Goal: Book appointment/travel/reservation

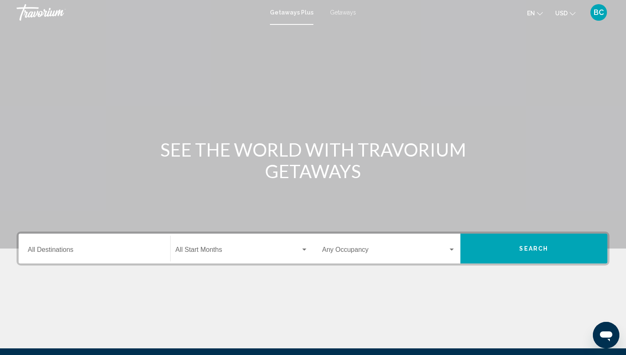
click at [95, 245] on div "Destination All Destinations" at bounding box center [94, 249] width 133 height 26
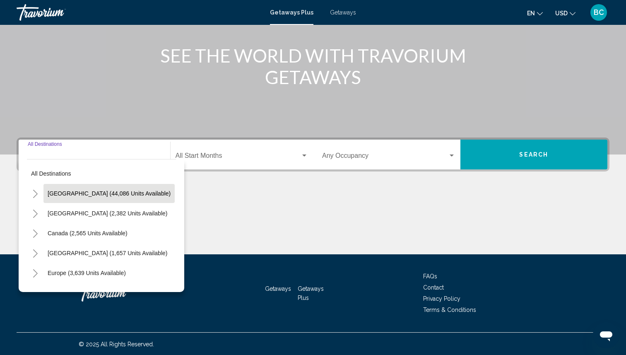
scroll to position [95, 0]
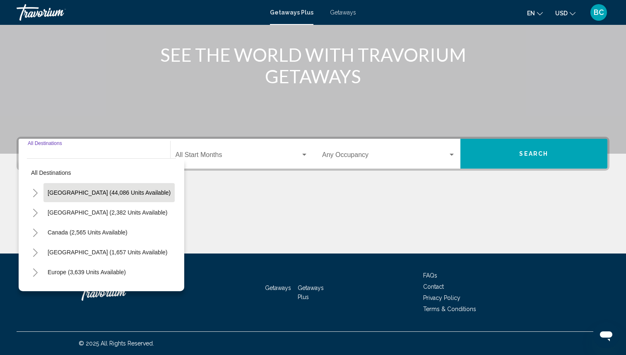
click at [50, 192] on span "[GEOGRAPHIC_DATA] (44,086 units available)" at bounding box center [109, 192] width 123 height 7
type input "**********"
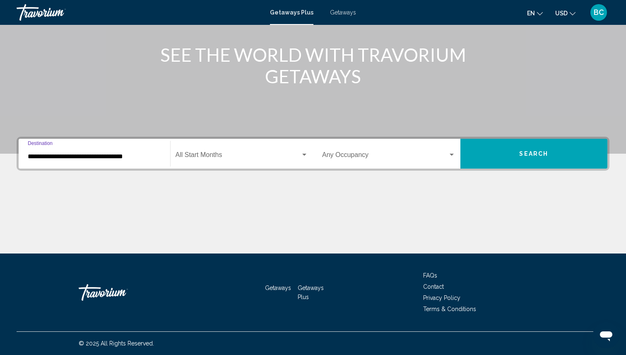
click at [192, 157] on span "Search widget" at bounding box center [238, 156] width 125 height 7
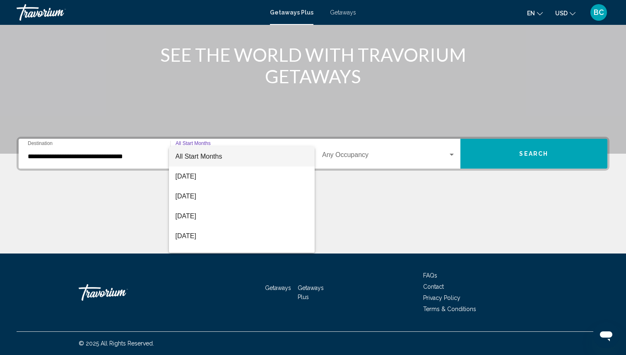
click at [210, 156] on span "All Start Months" at bounding box center [199, 156] width 47 height 7
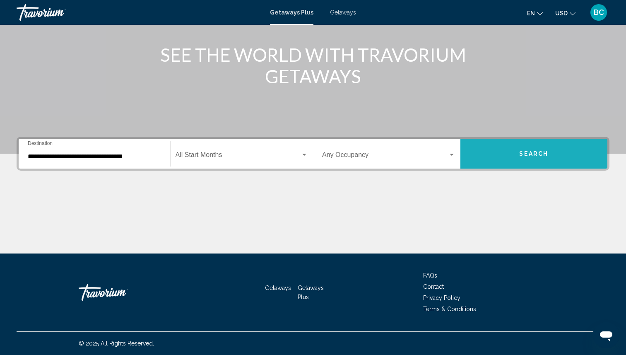
click at [532, 148] on button "Search" at bounding box center [533, 154] width 147 height 30
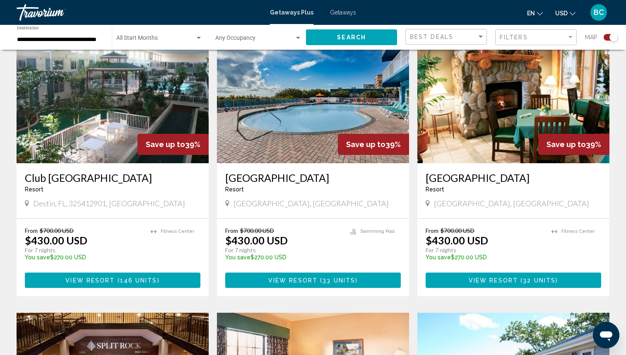
scroll to position [313, 0]
